Goal: Check status

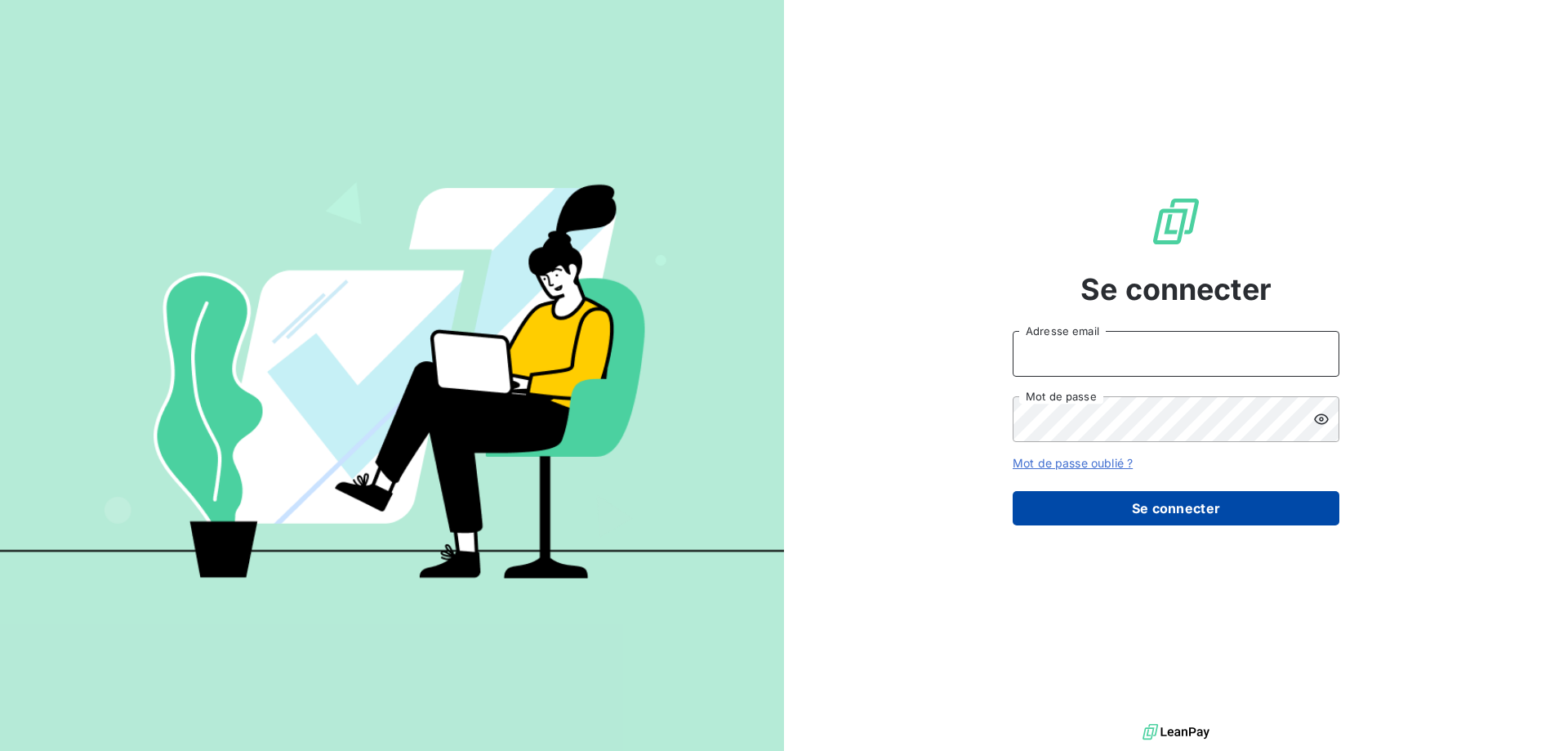
type input "[EMAIL_ADDRESS][PERSON_NAME][DOMAIN_NAME]"
click at [1182, 511] on button "Se connecter" at bounding box center [1176, 508] width 327 height 34
click at [1178, 511] on button "Se connecter" at bounding box center [1176, 508] width 327 height 34
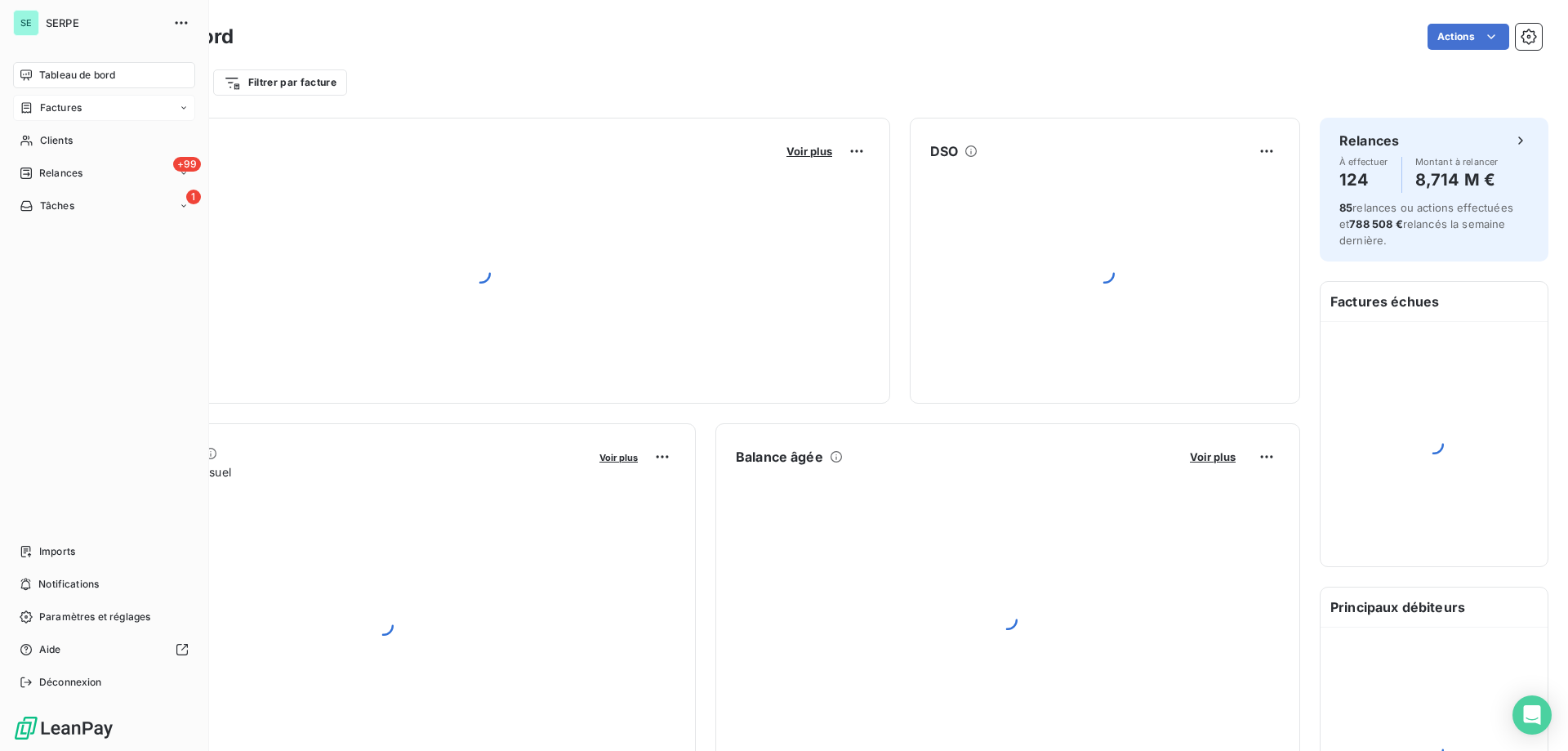
click at [34, 107] on div "Factures" at bounding box center [50, 108] width 62 height 15
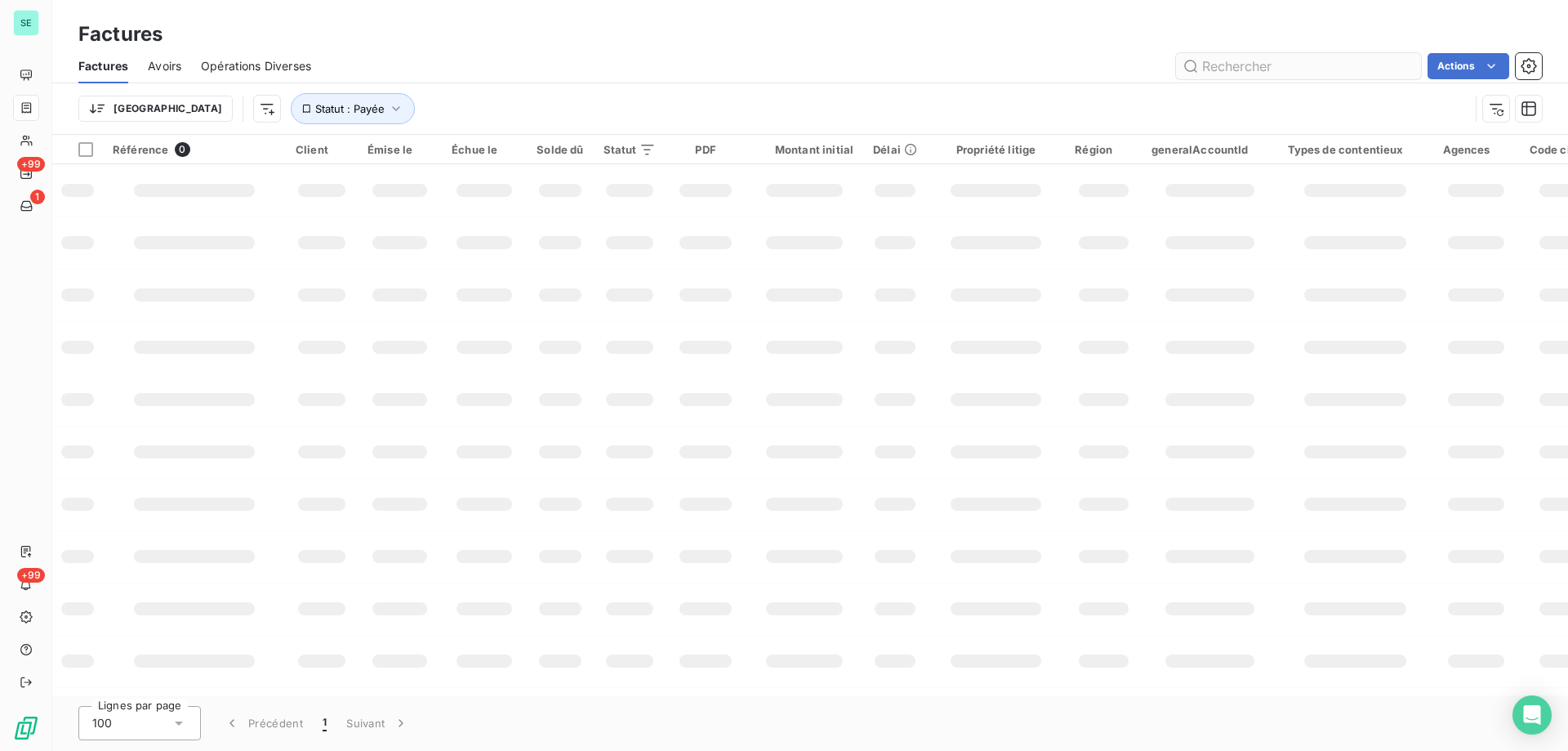
click at [1266, 65] on input "text" at bounding box center [1298, 66] width 245 height 26
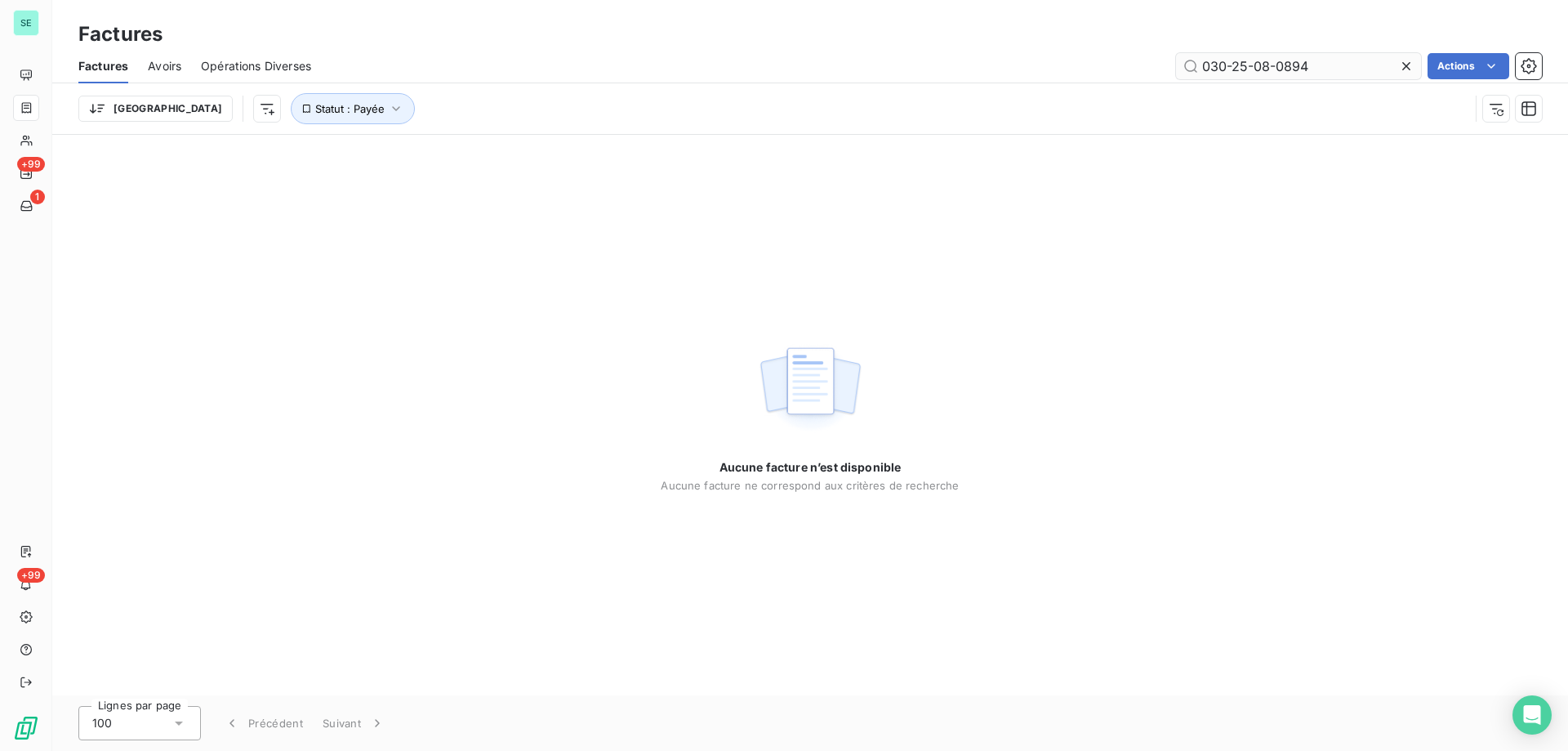
type input "030-25-08-0894"
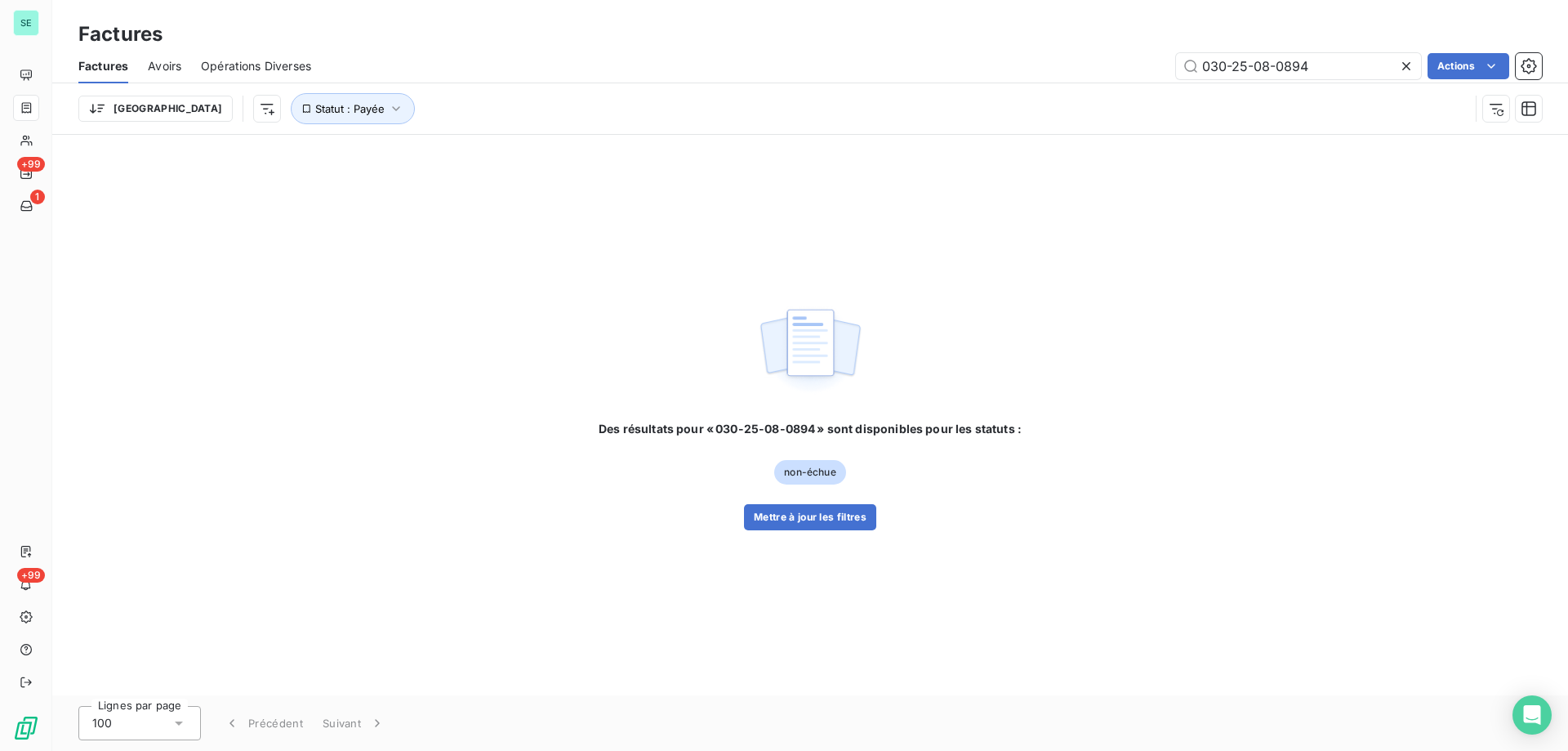
click at [802, 489] on div "Des résultats pour « 030-25-08-0894 » sont disponibles pour les statuts : non-é…" at bounding box center [810, 475] width 423 height 109
click at [811, 518] on button "Mettre à jour les filtres" at bounding box center [809, 517] width 132 height 26
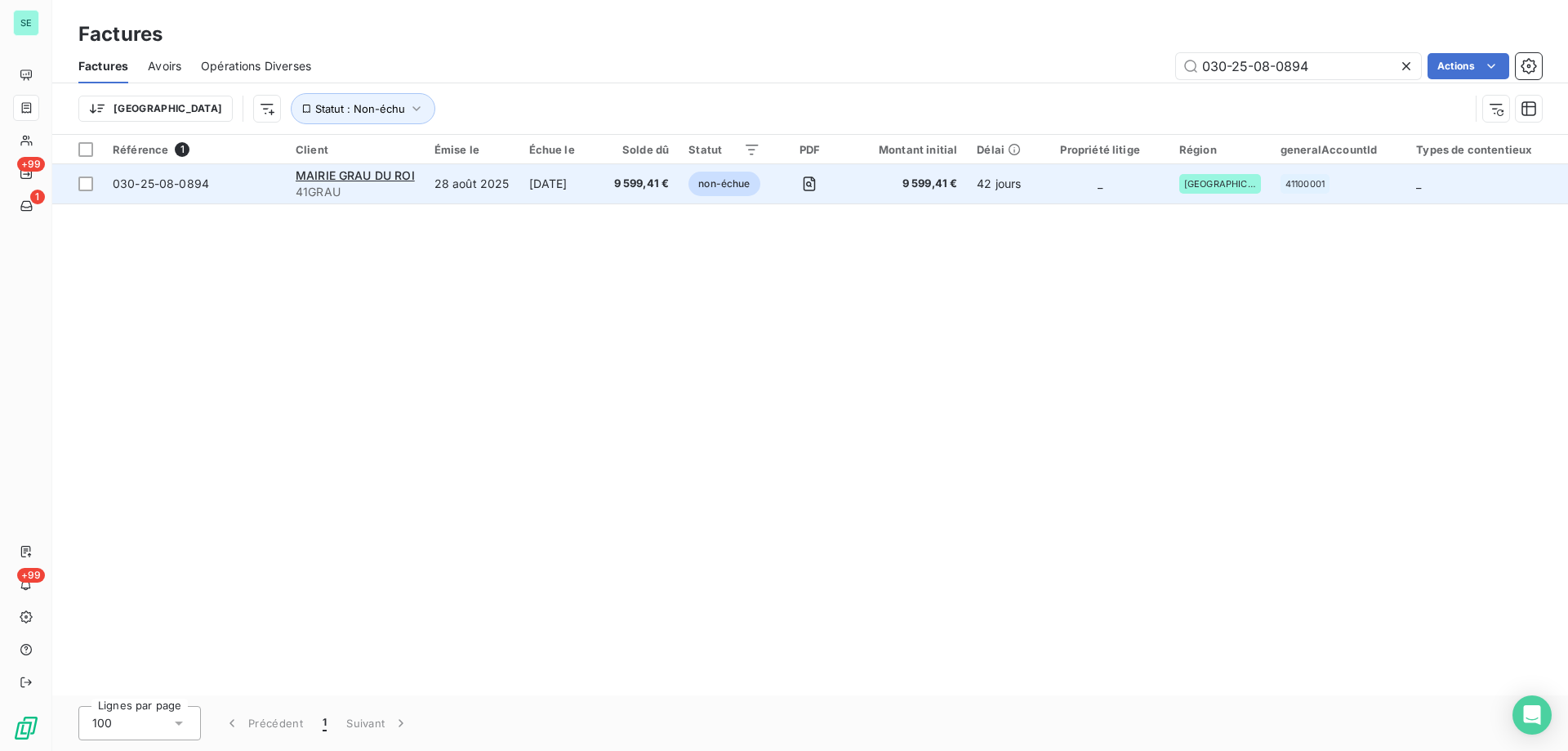
click at [380, 184] on span "41GRAU" at bounding box center [355, 191] width 119 height 17
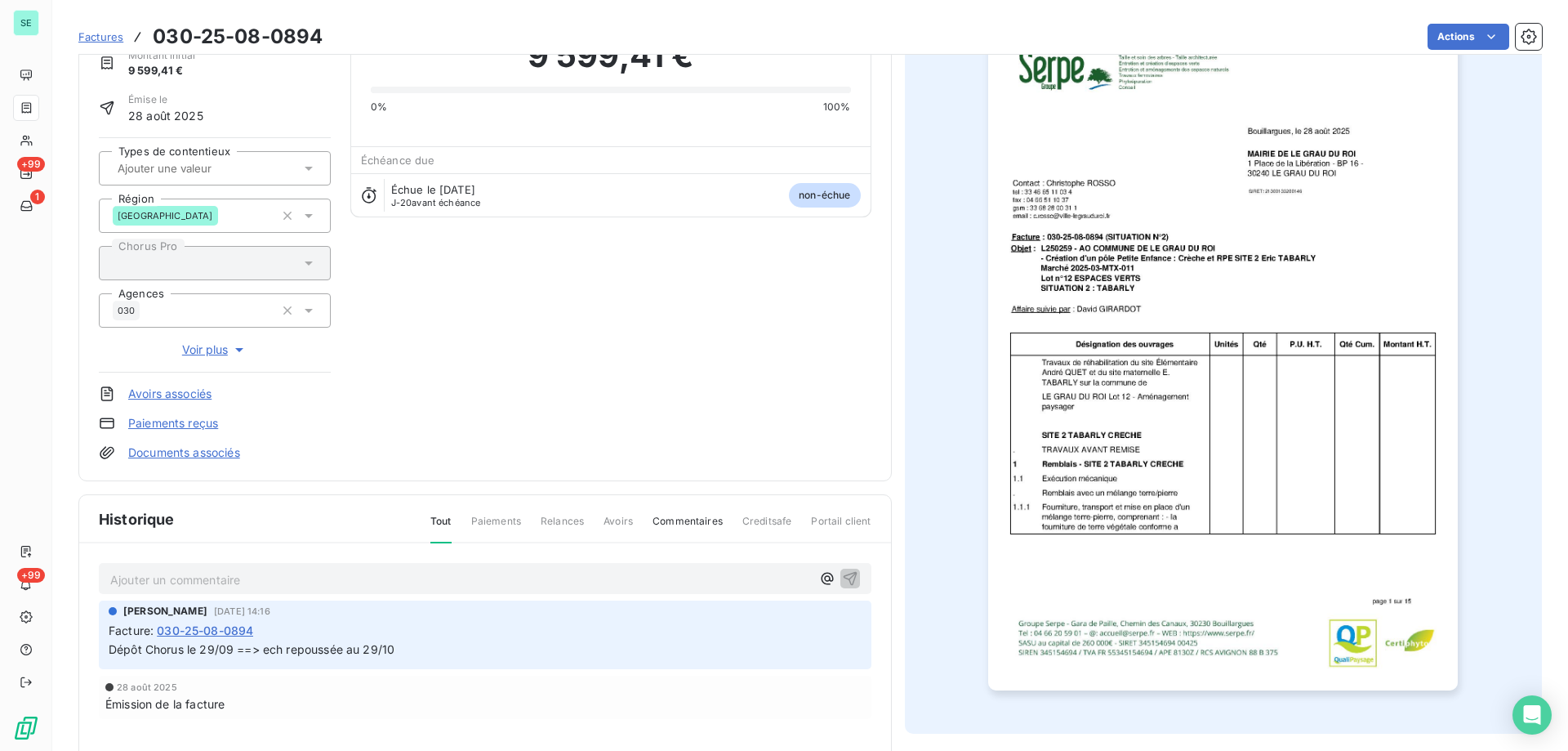
scroll to position [164, 0]
